Goal: Transaction & Acquisition: Obtain resource

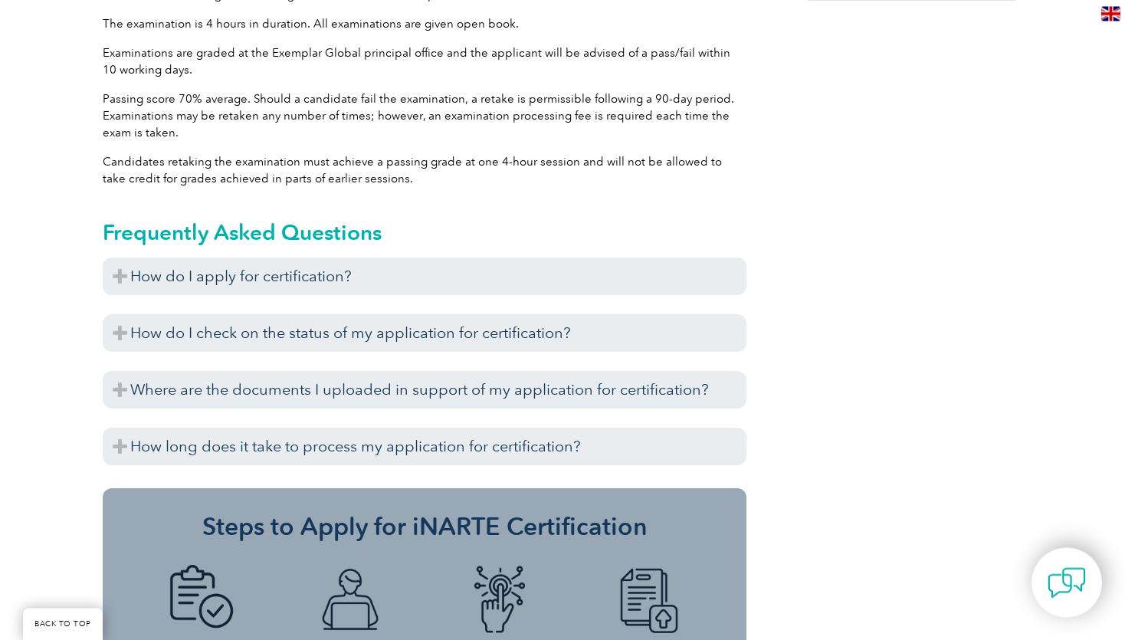
scroll to position [1376, 0]
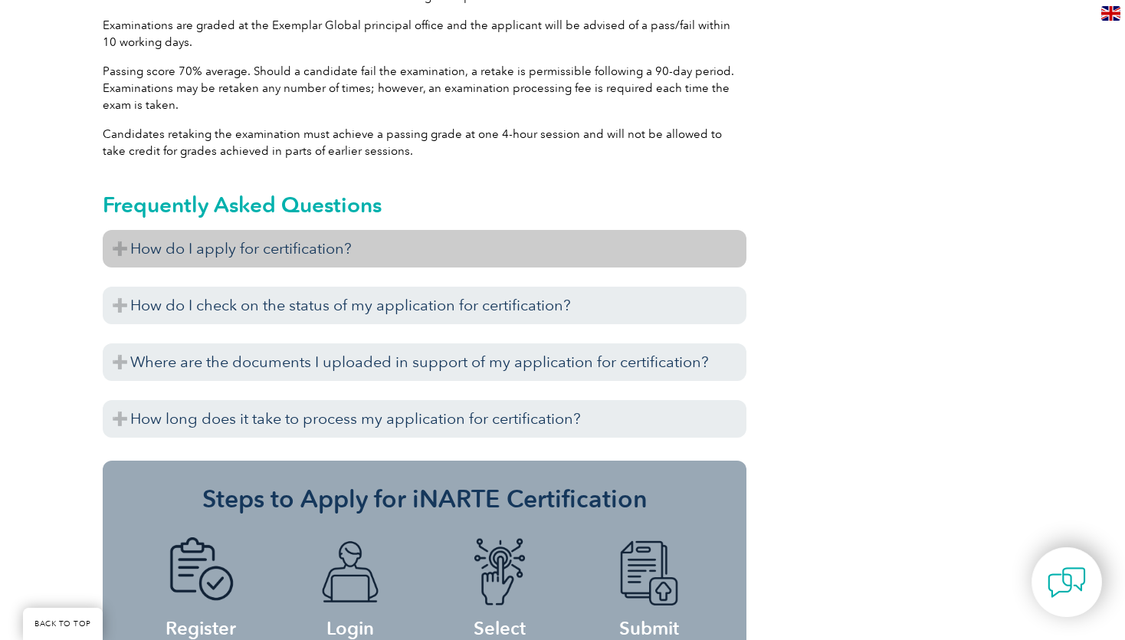
click at [176, 261] on h3 "How do I apply for certification?" at bounding box center [425, 249] width 644 height 38
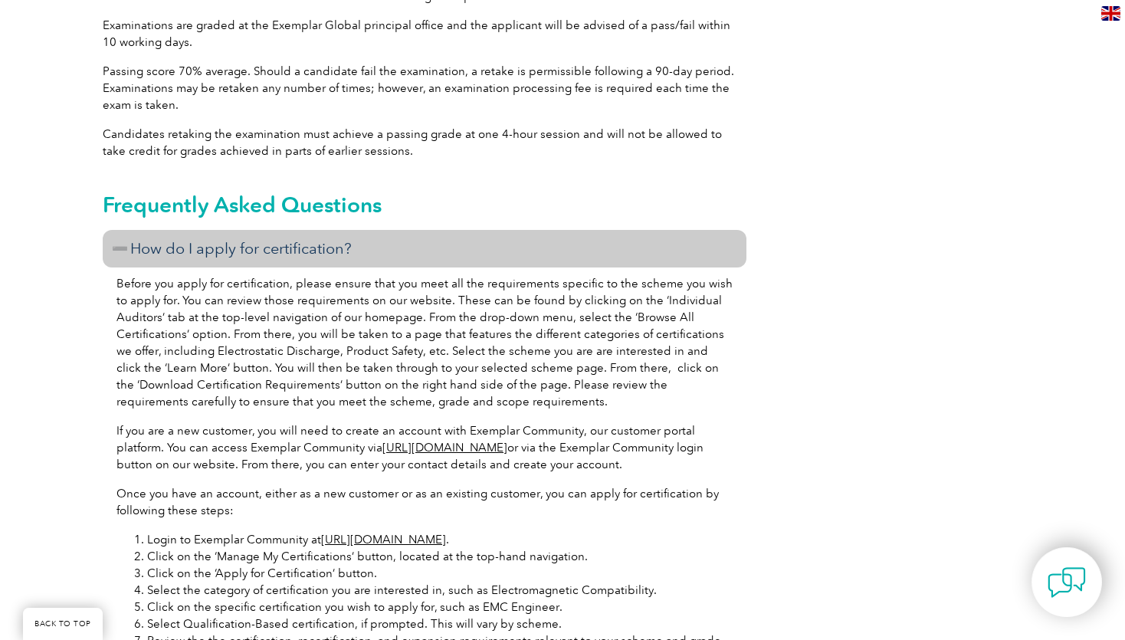
click at [176, 261] on h3 "How do I apply for certification?" at bounding box center [425, 249] width 644 height 38
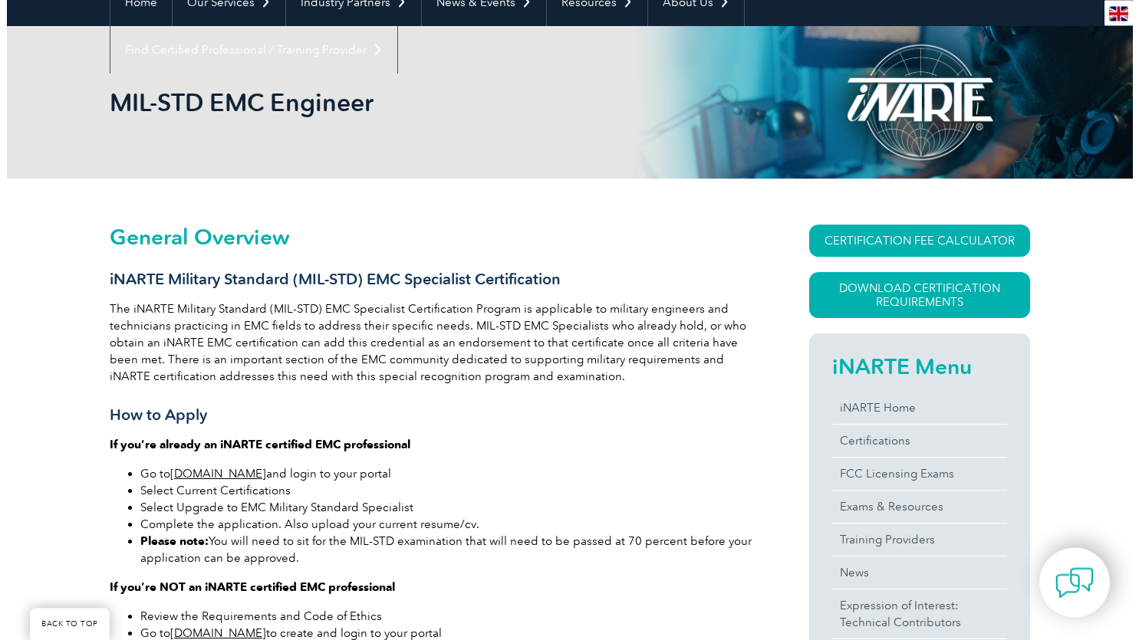
scroll to position [162, 0]
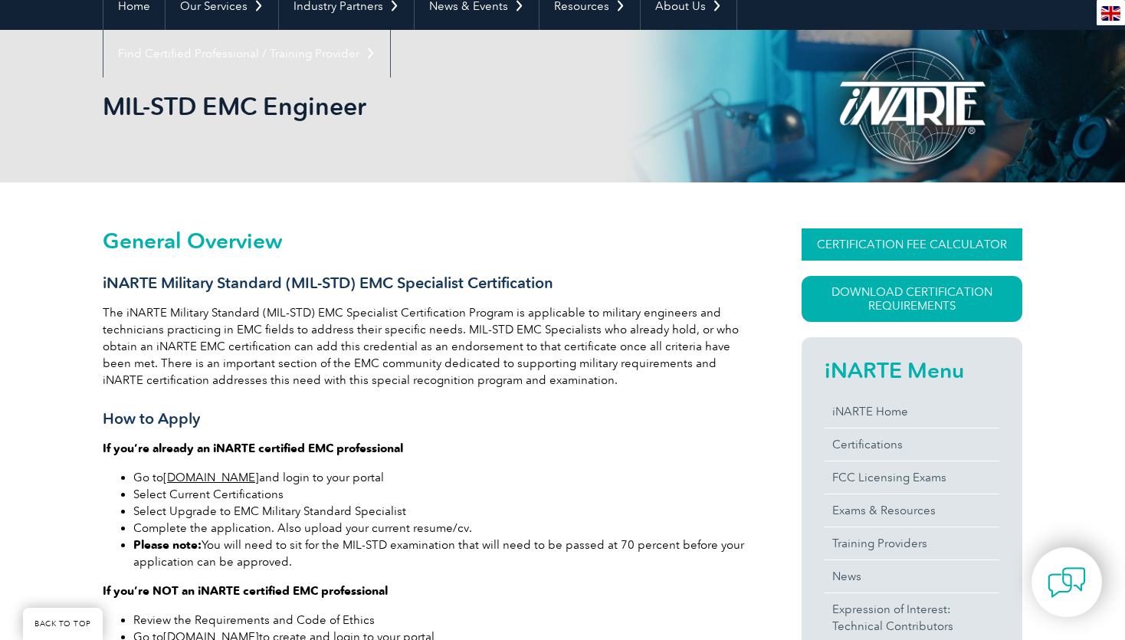
click at [964, 245] on link "CERTIFICATION FEE CALCULATOR" at bounding box center [912, 244] width 221 height 32
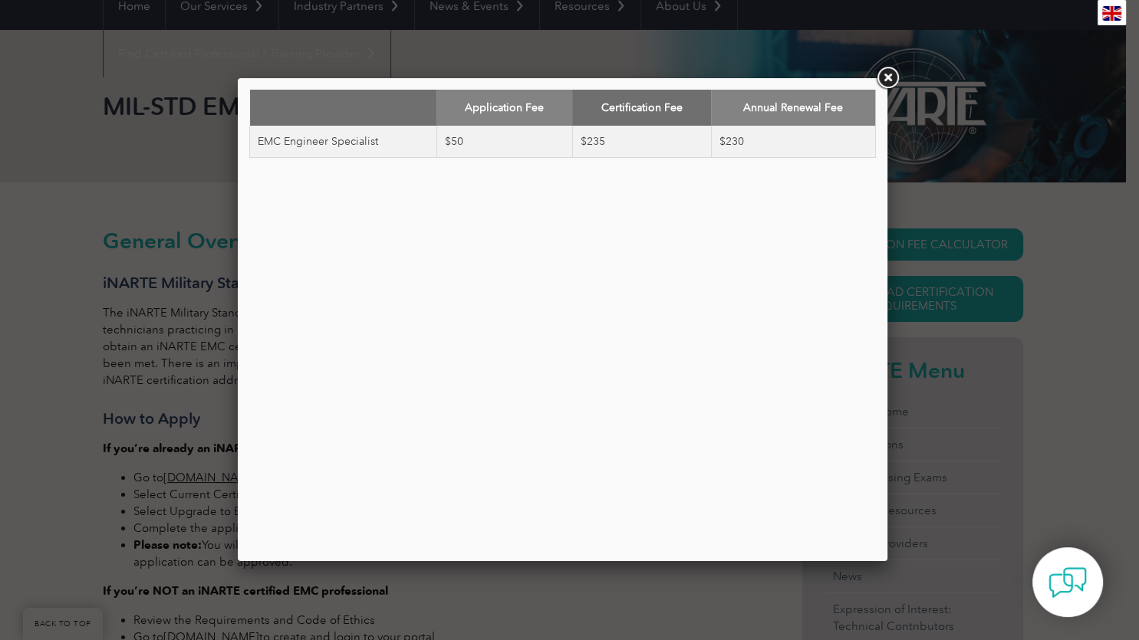
click at [884, 75] on link at bounding box center [887, 78] width 28 height 28
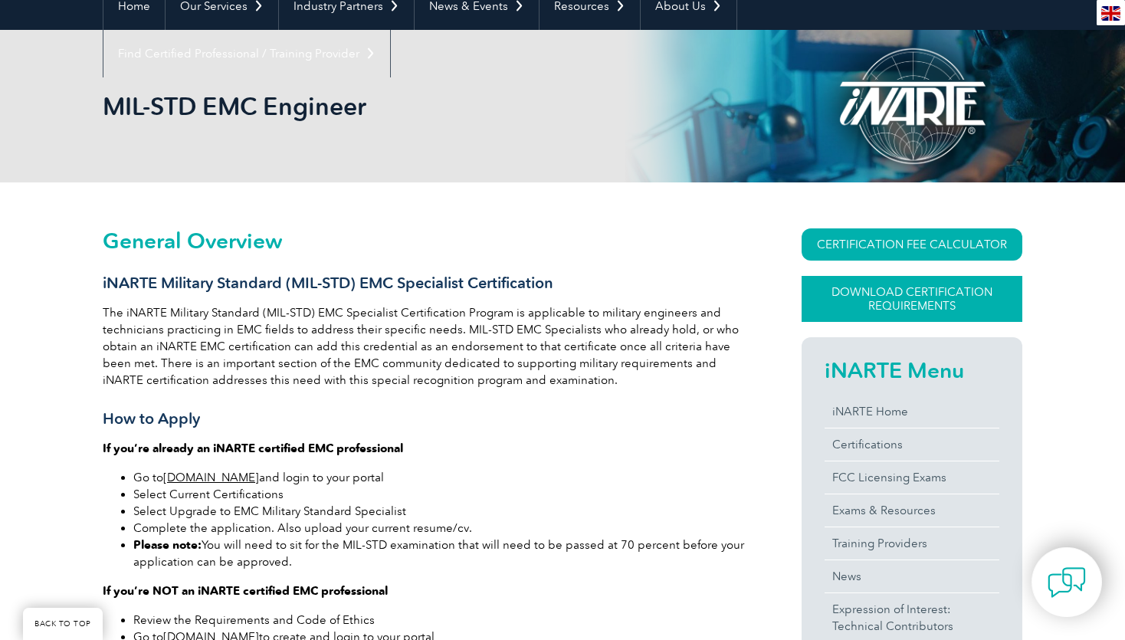
click at [890, 287] on link "Download Certification Requirements" at bounding box center [912, 299] width 221 height 46
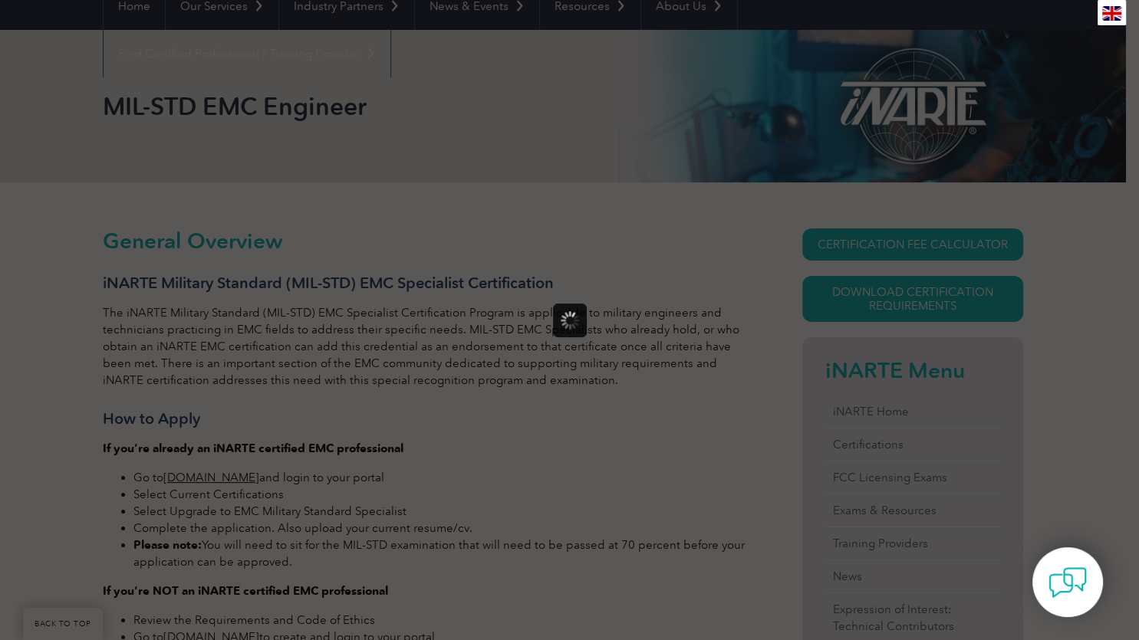
scroll to position [0, 0]
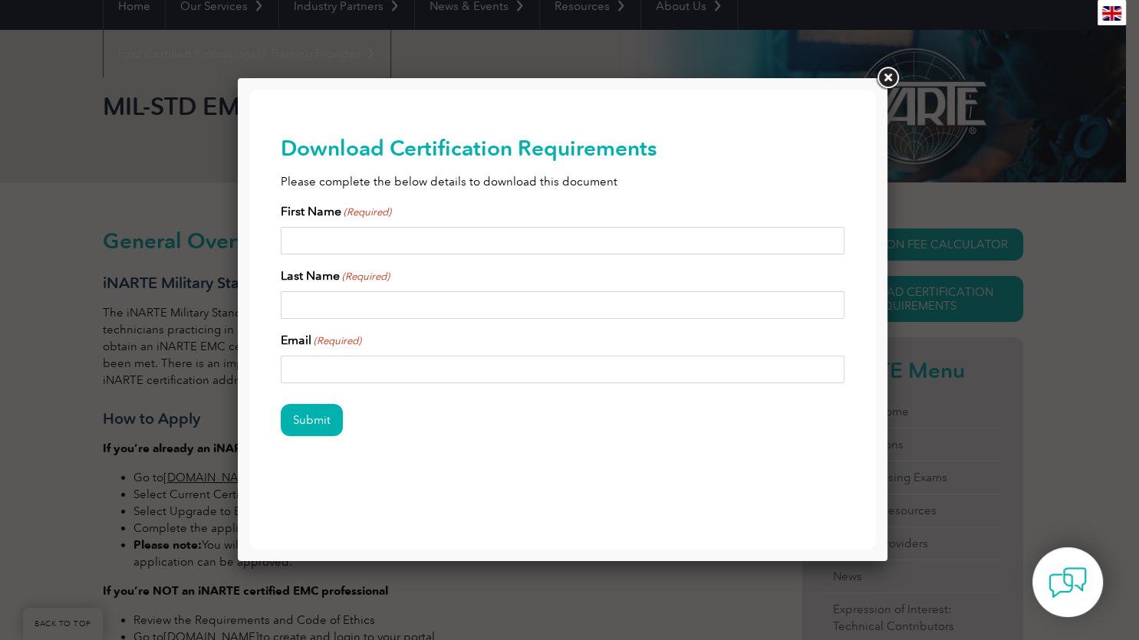
click at [587, 240] on input "First Name (Required)" at bounding box center [563, 241] width 564 height 28
type input "Afzal"
type input "Fazal"
type input "afzalfazal1992@gmail.com"
click at [288, 411] on input "Submit" at bounding box center [312, 420] width 62 height 32
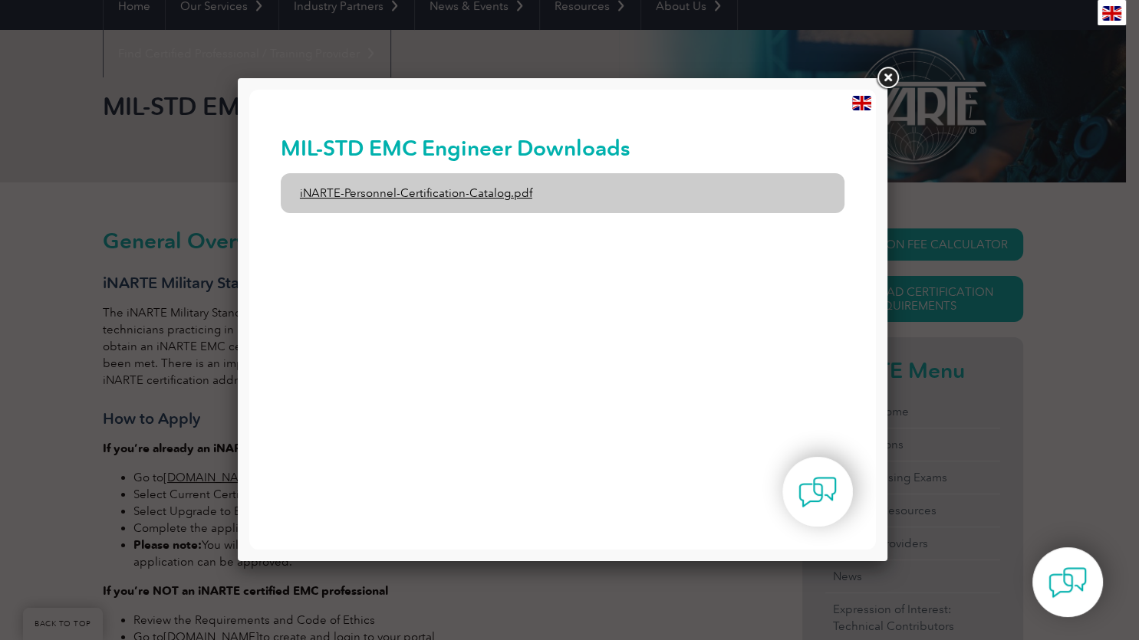
click at [470, 195] on link "iNARTE-Personnel-Certification-Catalog.pdf" at bounding box center [563, 193] width 564 height 40
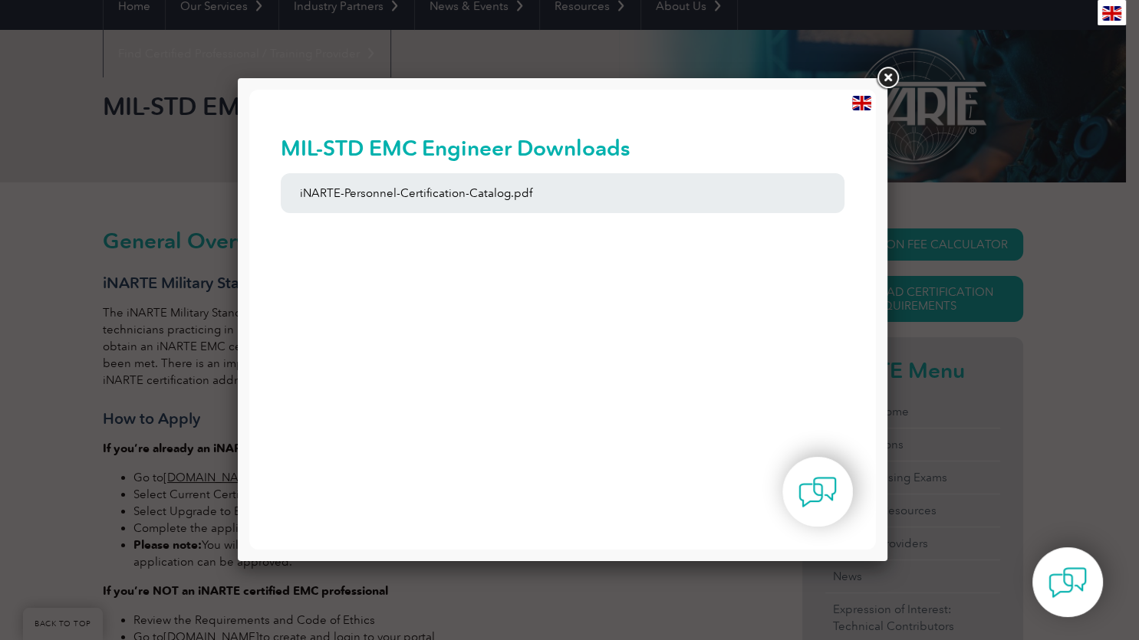
click at [880, 81] on link at bounding box center [887, 78] width 28 height 28
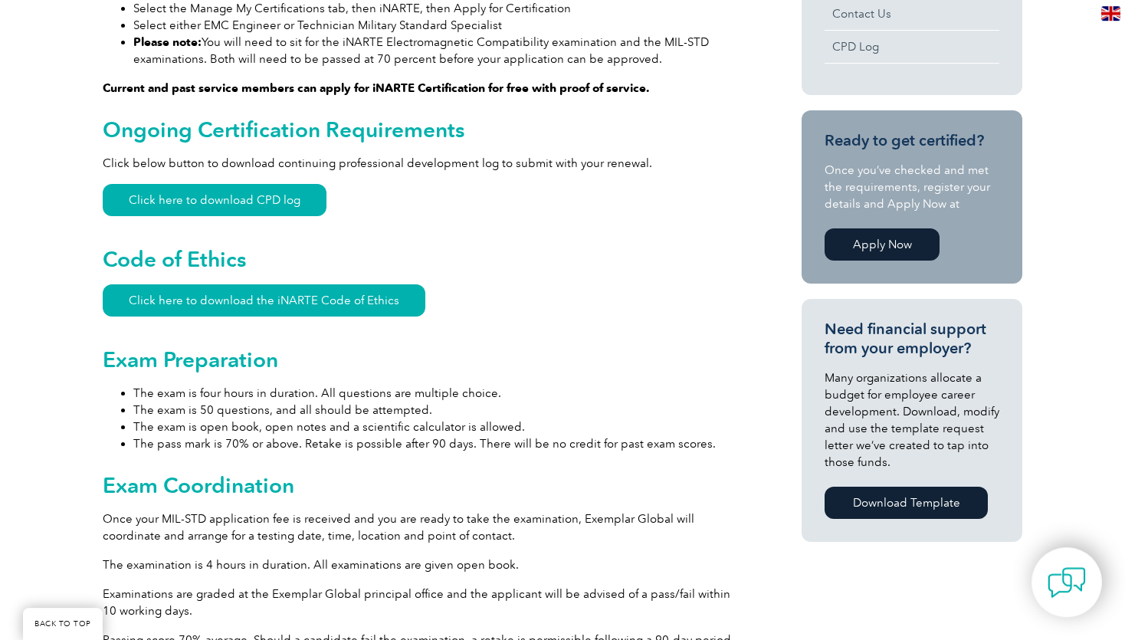
scroll to position [810, 0]
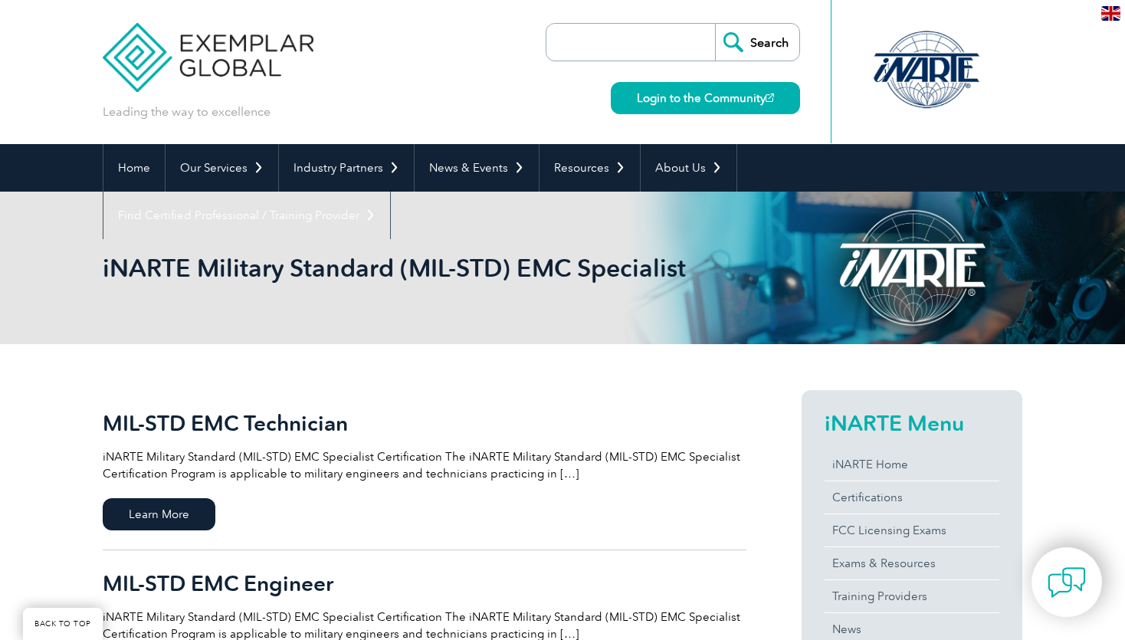
scroll to position [162, 0]
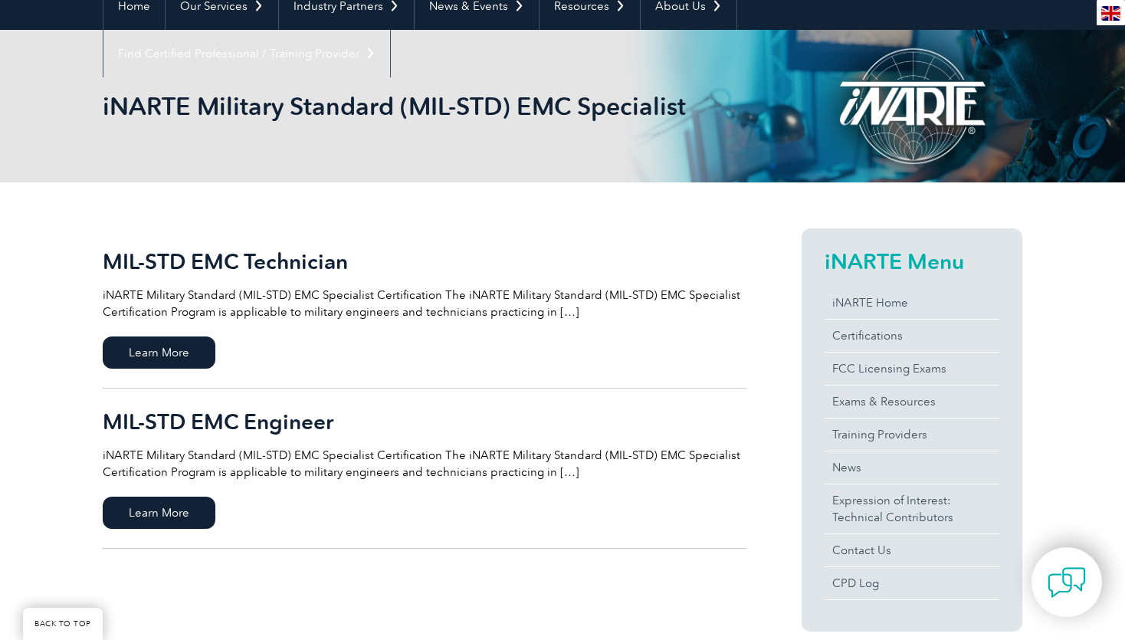
click at [562, 480] on link "MIL-STD EMC Engineer iNARTE Military Standard (MIL-STD) EMC Specialist Certific…" at bounding box center [425, 469] width 644 height 160
click at [561, 472] on p "iNARTE Military Standard (MIL-STD) EMC Specialist Certification The iNARTE Mili…" at bounding box center [425, 464] width 644 height 34
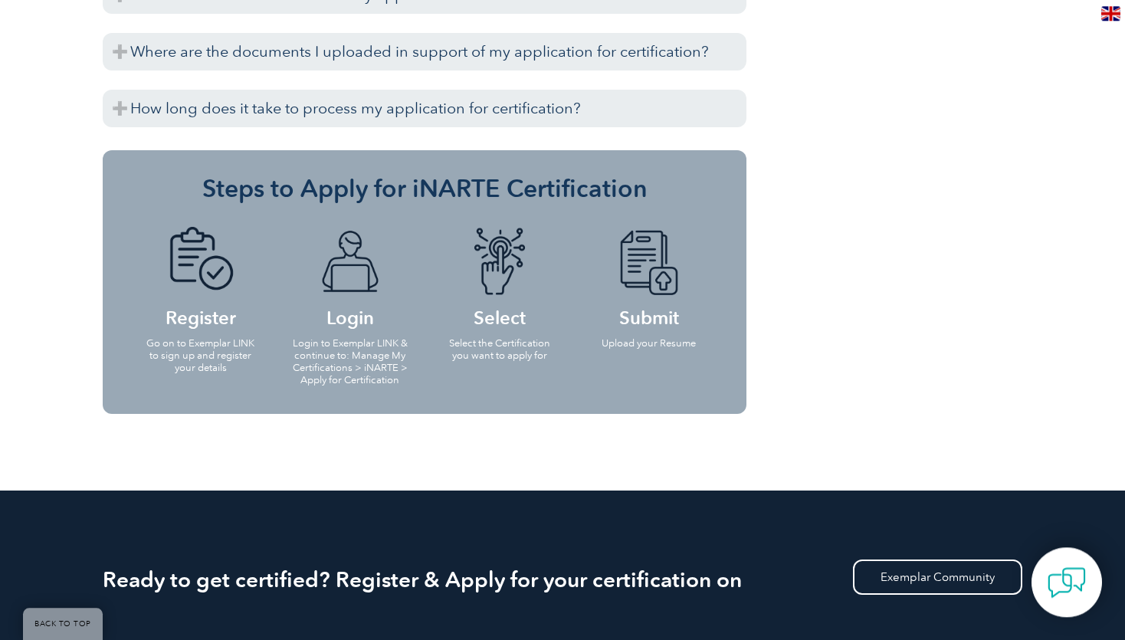
scroll to position [1781, 0]
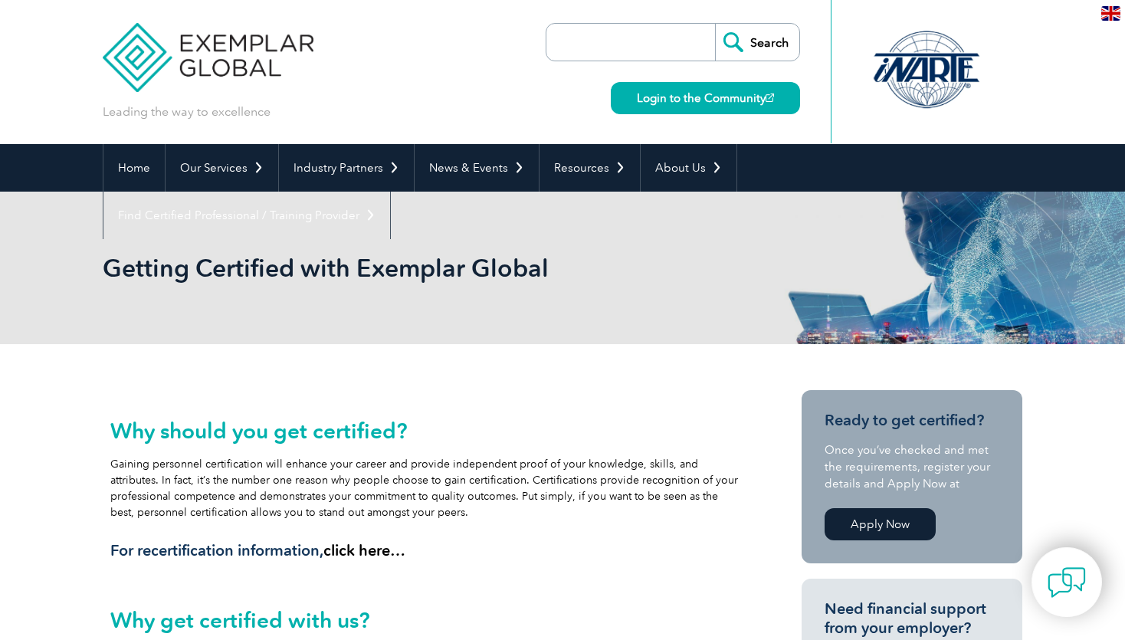
click at [730, 110] on link "Login to the Community" at bounding box center [705, 98] width 189 height 32
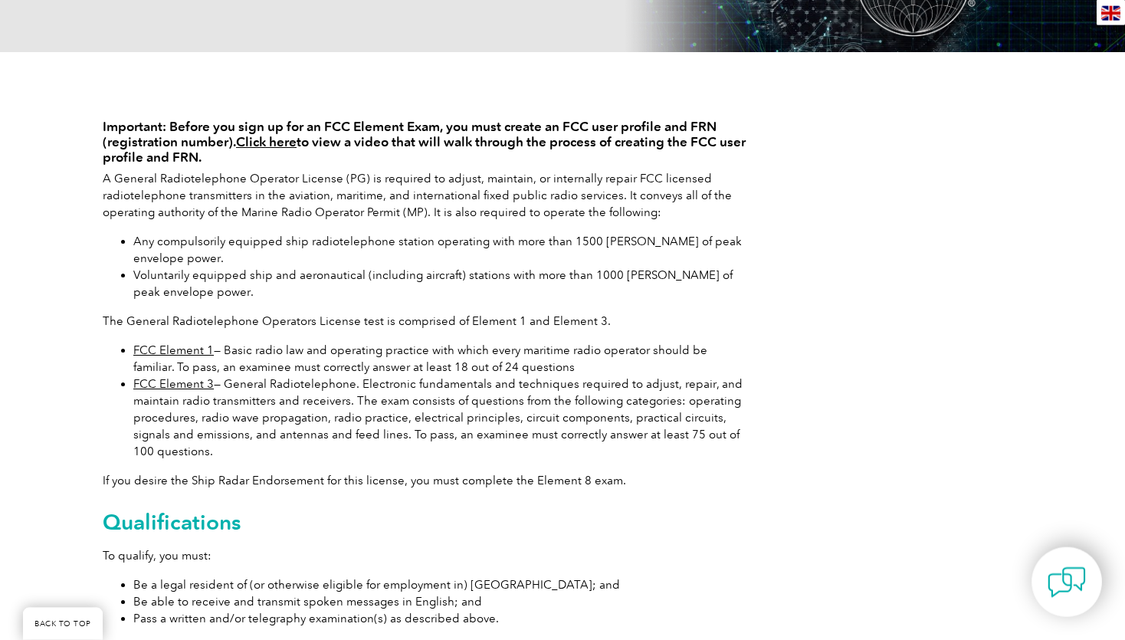
scroll to position [405, 0]
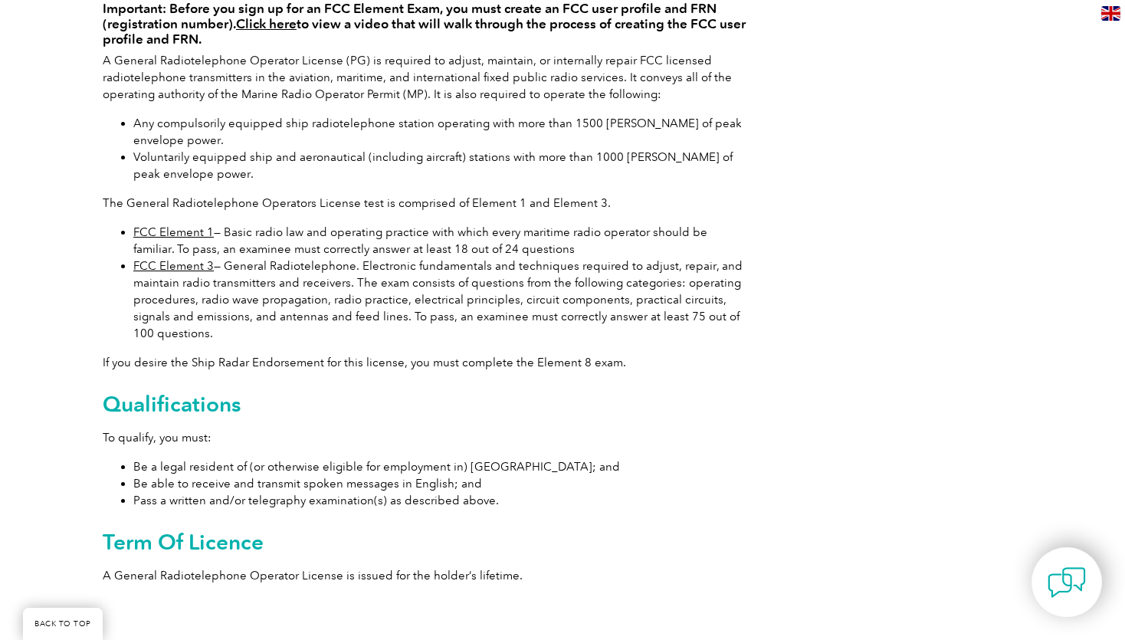
click at [195, 232] on link "FCC Element 1" at bounding box center [173, 232] width 81 height 14
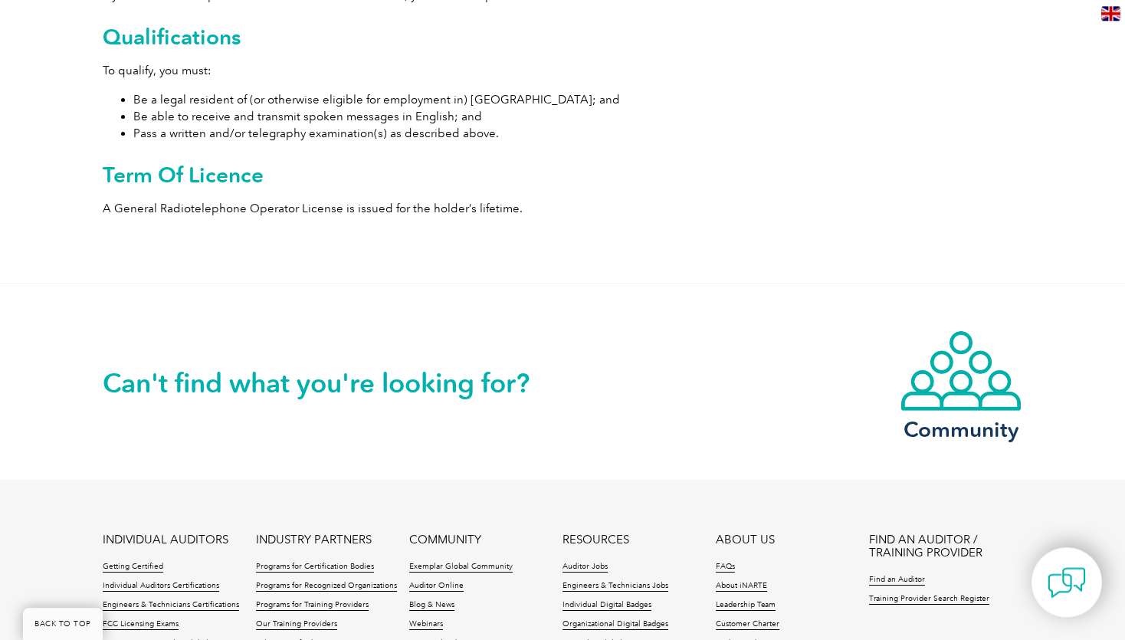
scroll to position [1029, 0]
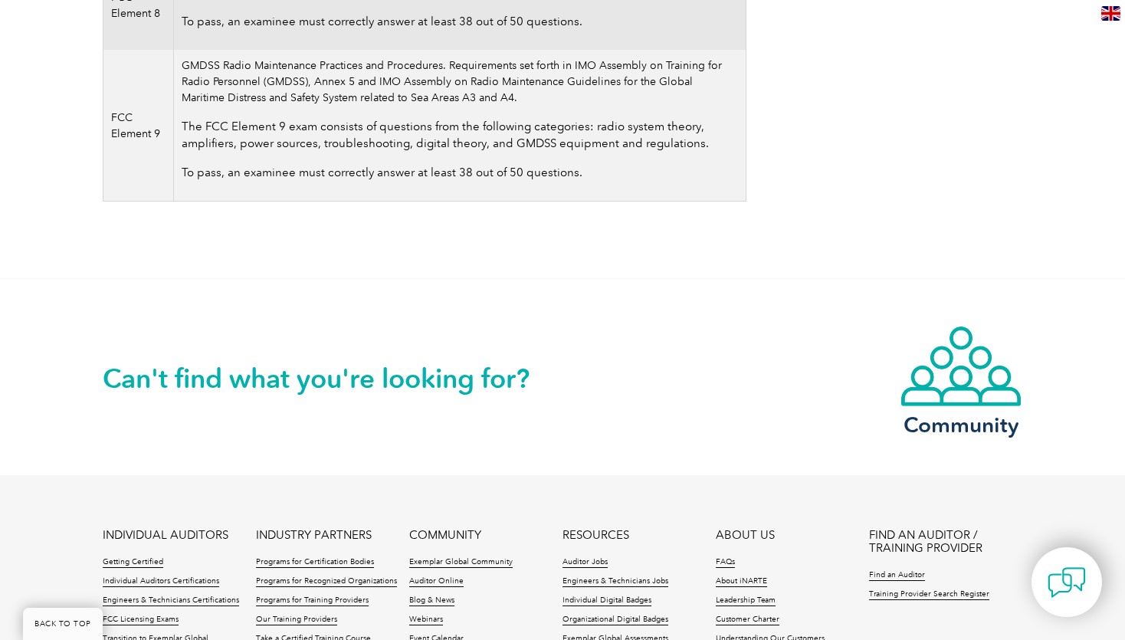
scroll to position [1383, 0]
